Goal: Information Seeking & Learning: Learn about a topic

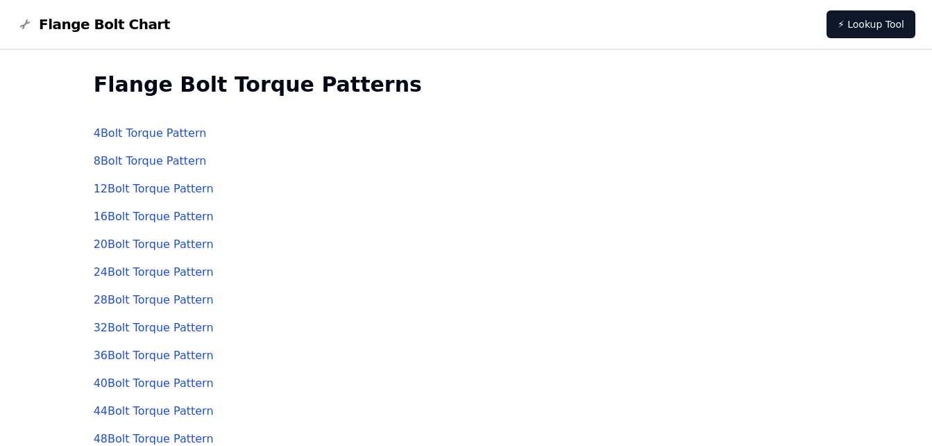
click at [160, 133] on link "4 Bolt Torque Pattern" at bounding box center [150, 132] width 113 height 13
click at [158, 161] on link "8 Bolt Torque Pattern" at bounding box center [150, 160] width 113 height 13
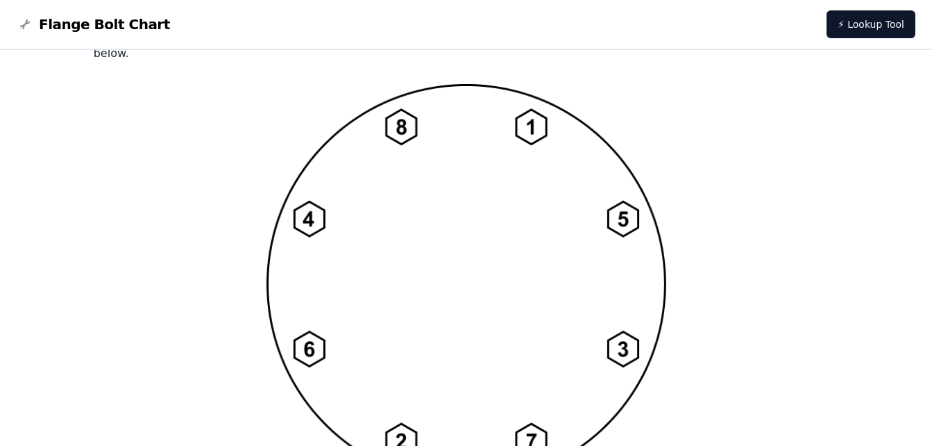
scroll to position [1129, 0]
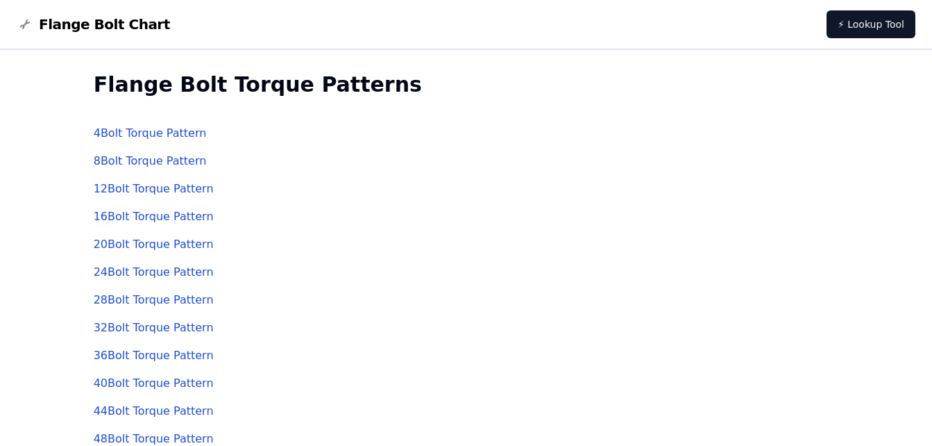
click at [133, 189] on link "12 Bolt Torque Pattern" at bounding box center [154, 188] width 120 height 13
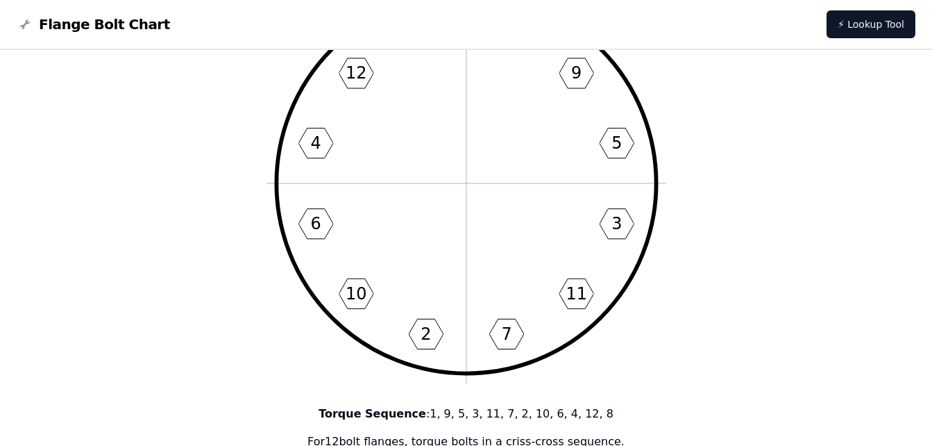
scroll to position [69, 0]
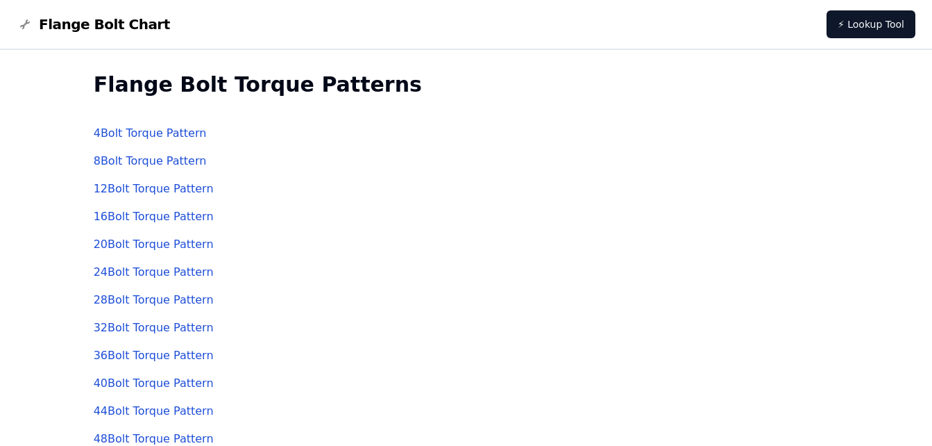
click at [146, 239] on link "20 Bolt Torque Pattern" at bounding box center [154, 243] width 120 height 13
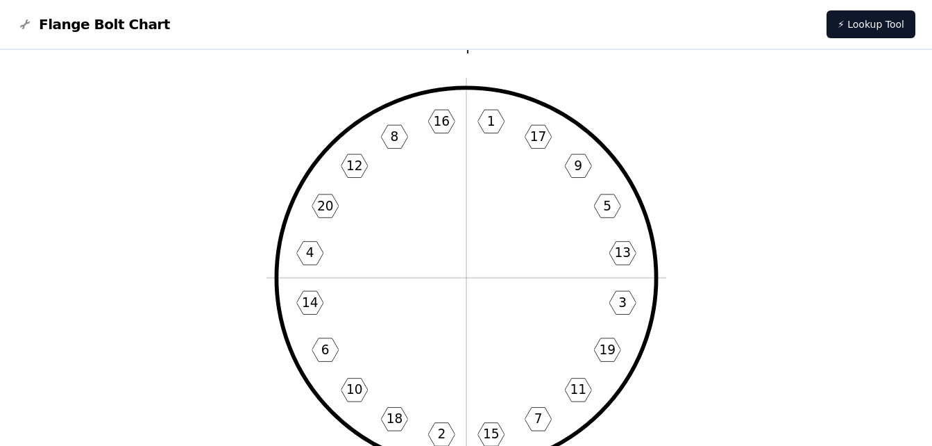
scroll to position [69, 0]
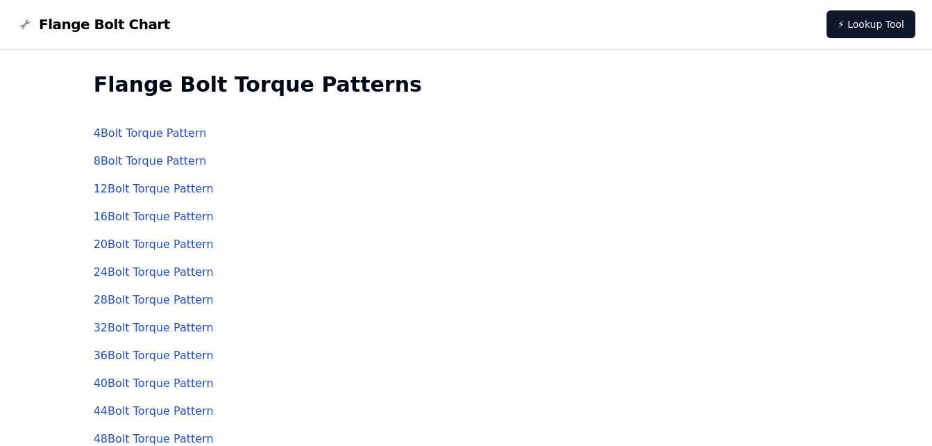
click at [142, 267] on link "24 Bolt Torque Pattern" at bounding box center [154, 271] width 120 height 13
click at [157, 133] on link "4 Bolt Torque Pattern" at bounding box center [150, 132] width 113 height 13
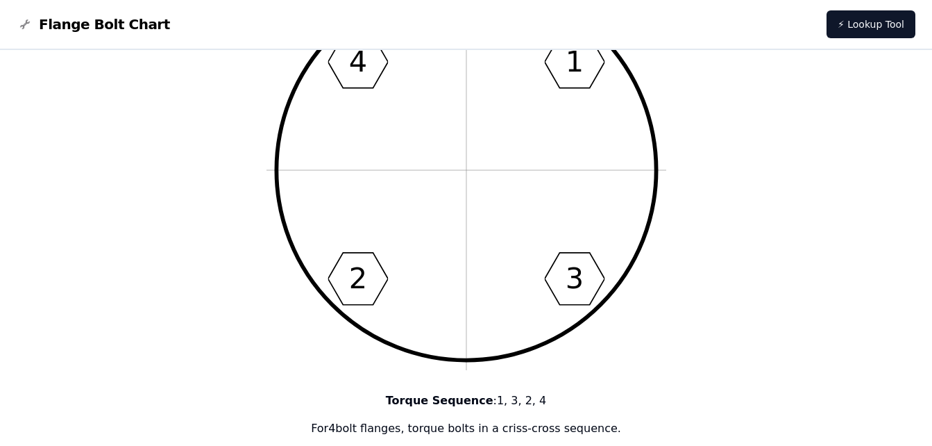
scroll to position [139, 0]
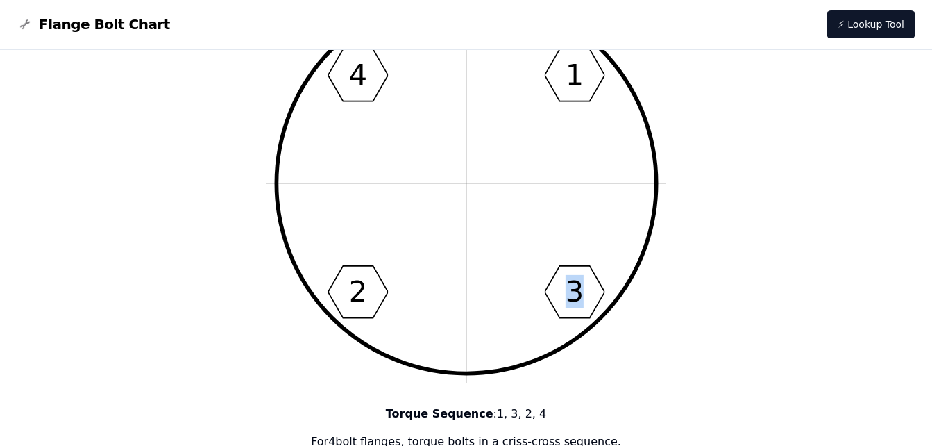
drag, startPoint x: 603, startPoint y: 373, endPoint x: 525, endPoint y: 369, distance: 78.5
click at [525, 369] on icon "1 3 2 4" at bounding box center [467, 183] width 400 height 400
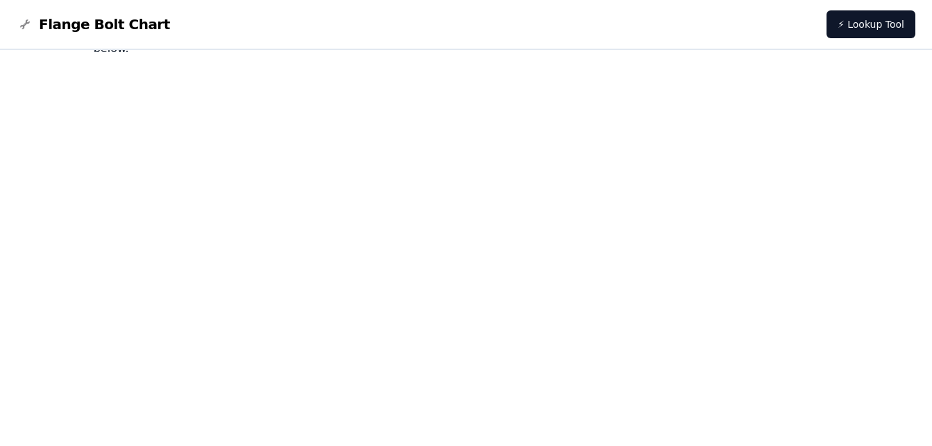
scroll to position [1111, 0]
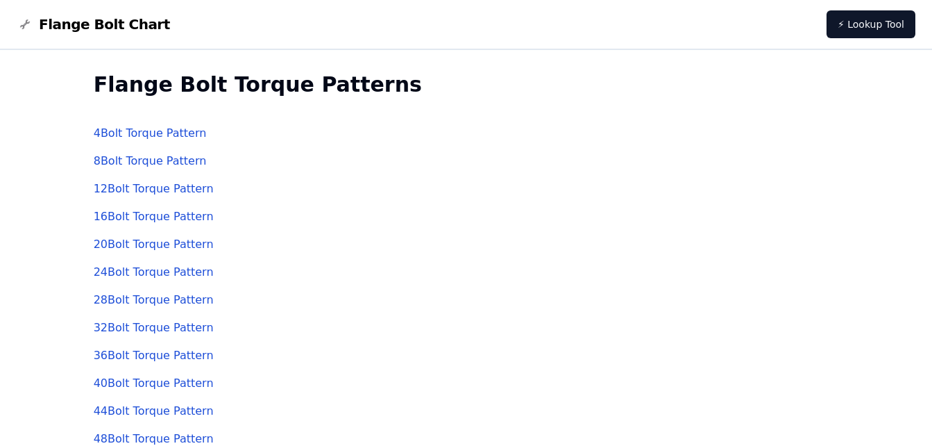
click at [198, 160] on div "8 Bolt Torque Pattern" at bounding box center [467, 161] width 746 height 28
click at [192, 162] on link "8 Bolt Torque Pattern" at bounding box center [150, 160] width 113 height 13
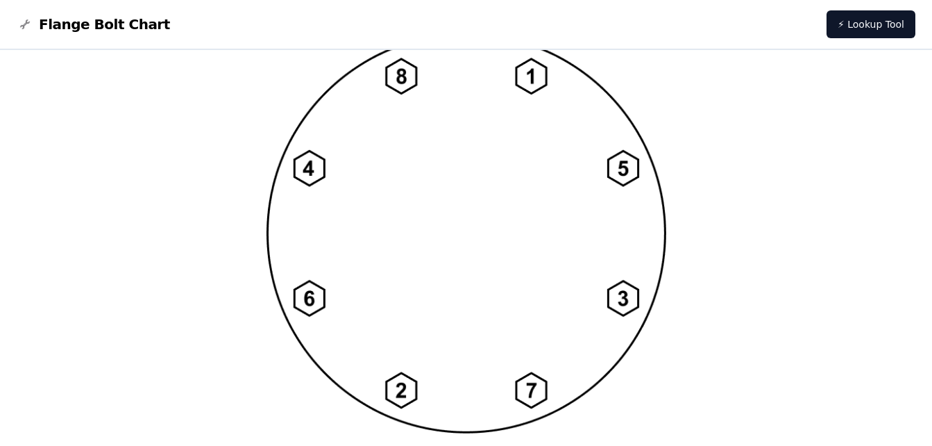
scroll to position [1180, 0]
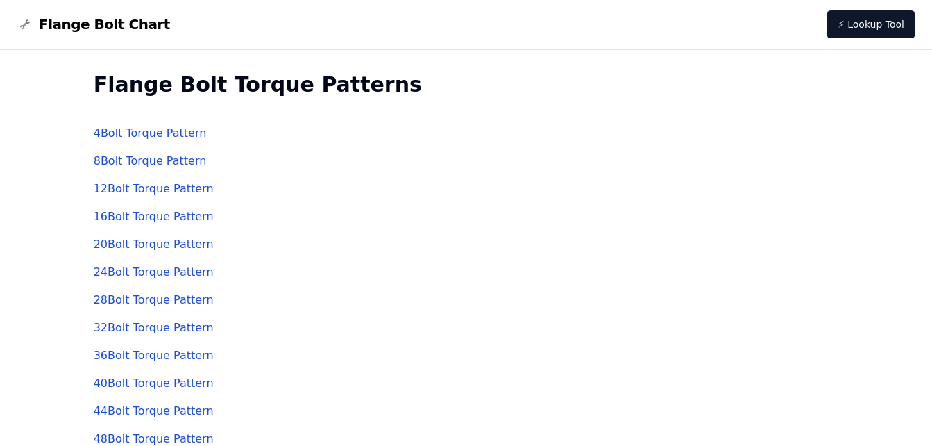
click at [162, 185] on link "12 Bolt Torque Pattern" at bounding box center [154, 188] width 120 height 13
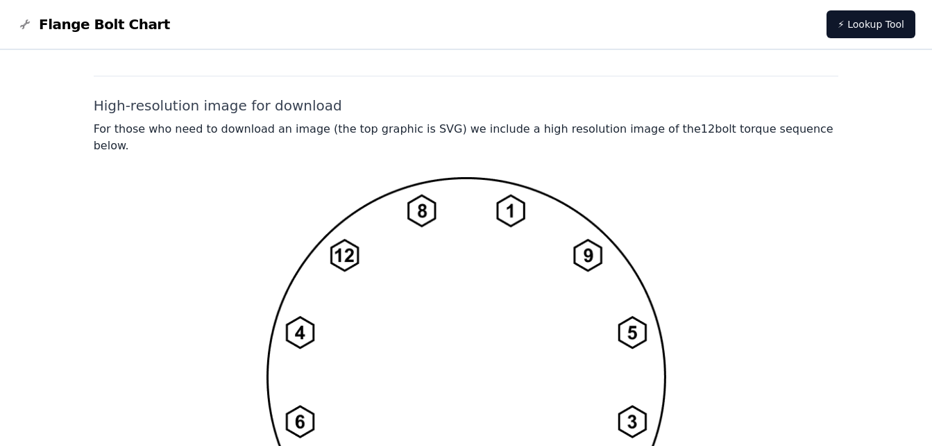
scroll to position [1111, 0]
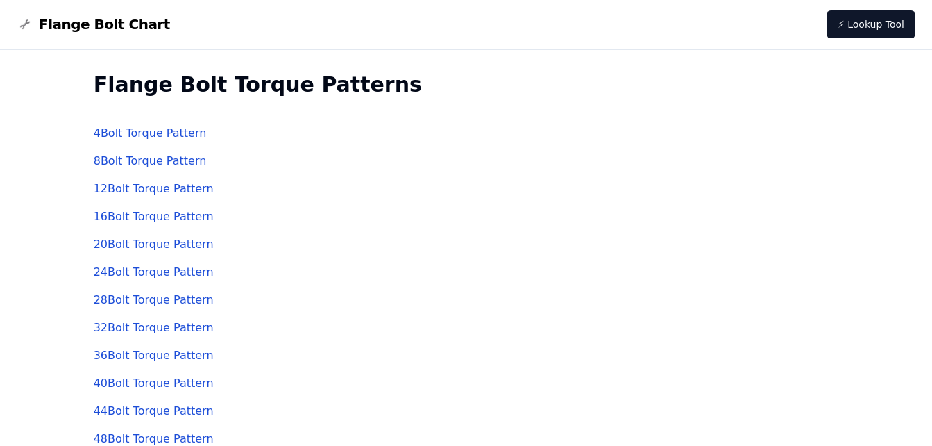
click at [139, 212] on link "16 Bolt Torque Pattern" at bounding box center [154, 216] width 120 height 13
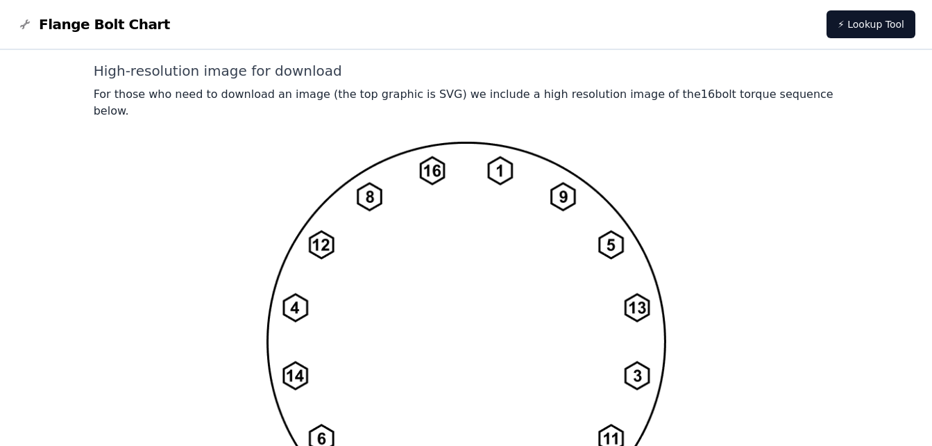
scroll to position [1041, 0]
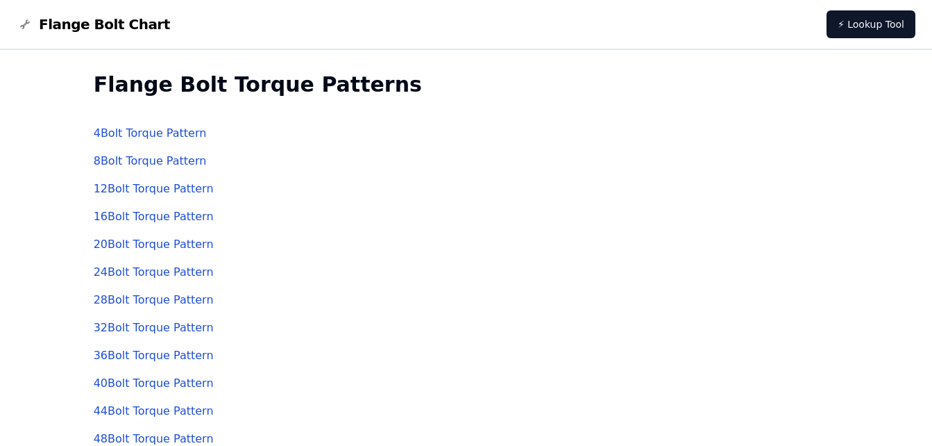
click at [135, 239] on link "20 Bolt Torque Pattern" at bounding box center [154, 243] width 120 height 13
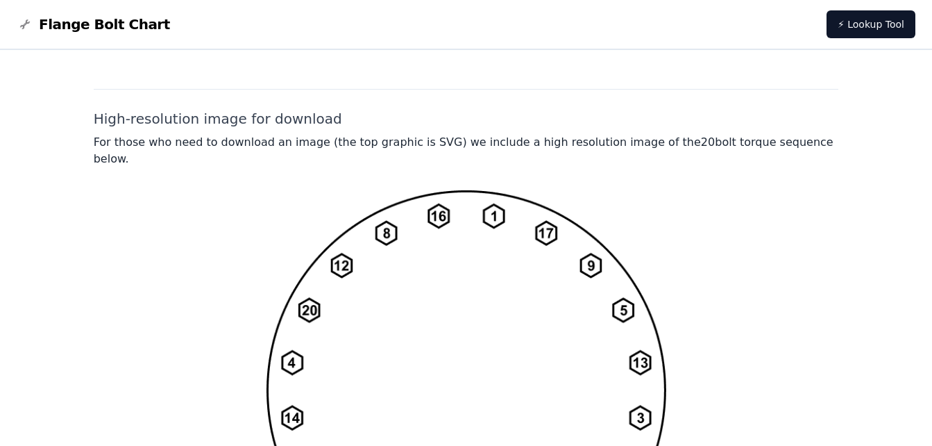
scroll to position [991, 0]
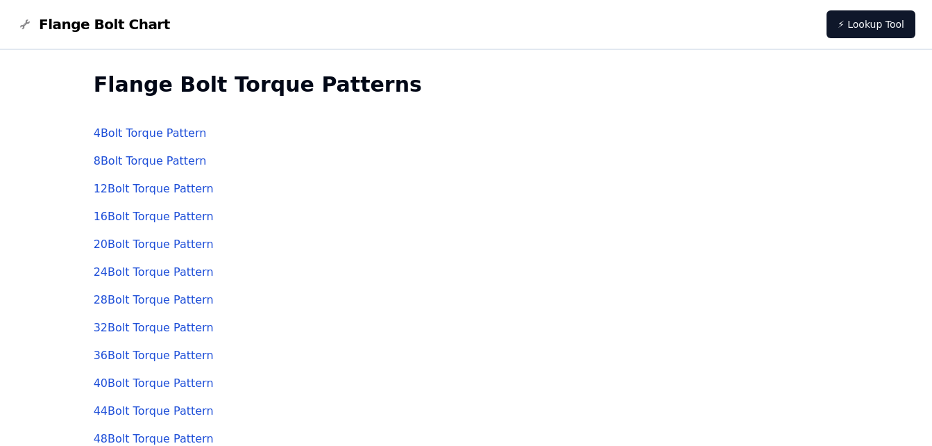
click at [138, 242] on link "20 Bolt Torque Pattern" at bounding box center [154, 243] width 120 height 13
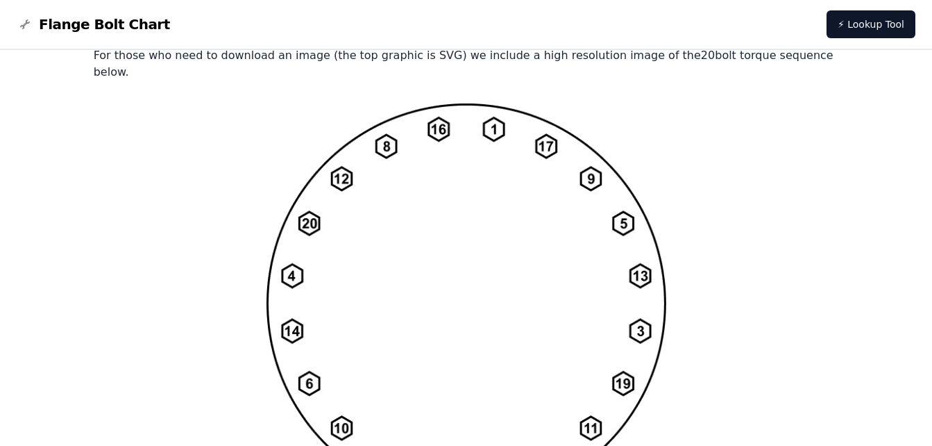
scroll to position [1111, 0]
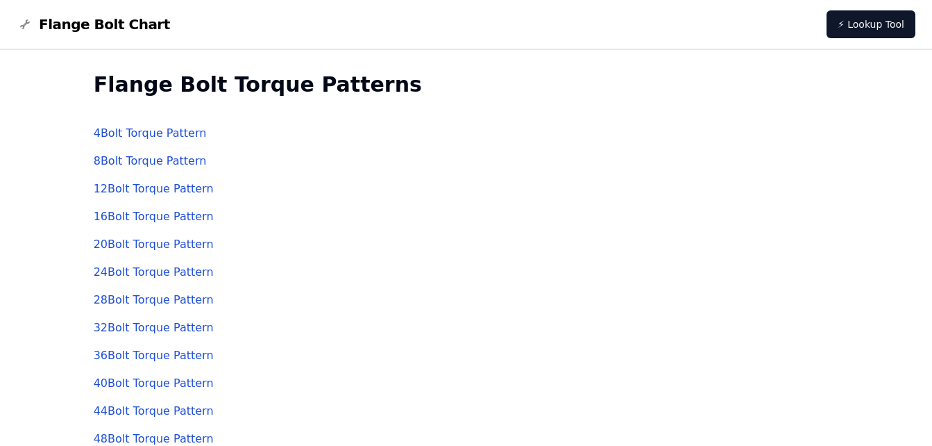
click at [156, 270] on link "24 Bolt Torque Pattern" at bounding box center [154, 271] width 120 height 13
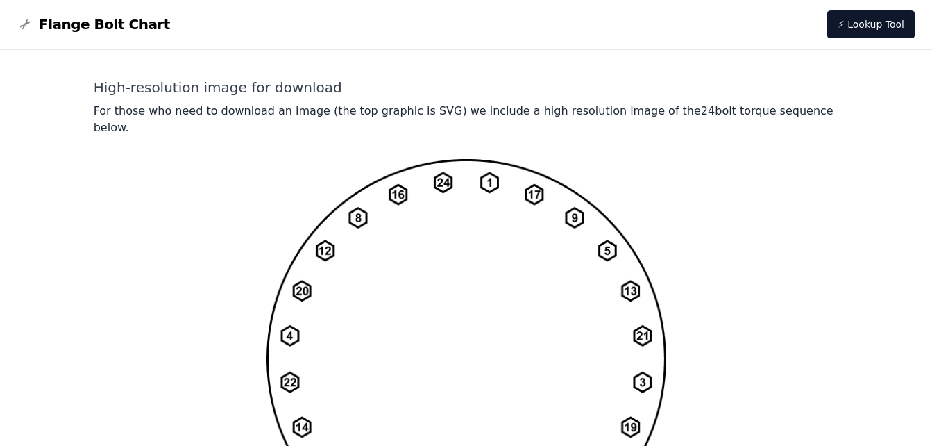
scroll to position [1111, 0]
